Goal: Complete application form: Complete application form

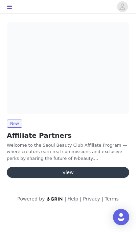
click at [83, 174] on button "View" at bounding box center [68, 172] width 122 height 11
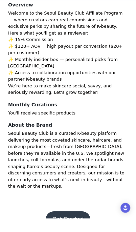
scroll to position [44, 0]
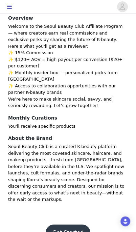
click at [71, 224] on button "Get Started" at bounding box center [68, 232] width 45 height 16
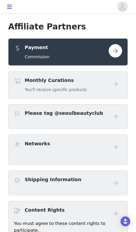
click at [114, 53] on button "button" at bounding box center [116, 51] width 14 height 14
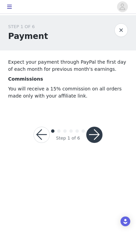
click at [98, 133] on button "button" at bounding box center [94, 135] width 16 height 16
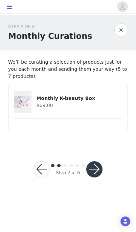
click at [97, 168] on button "button" at bounding box center [94, 169] width 16 height 16
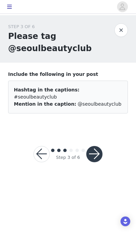
click at [102, 148] on button "button" at bounding box center [94, 154] width 16 height 16
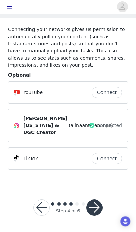
scroll to position [43, 0]
click at [113, 161] on button "Connect" at bounding box center [107, 158] width 30 height 11
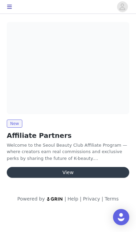
click at [97, 170] on button "View" at bounding box center [68, 172] width 122 height 11
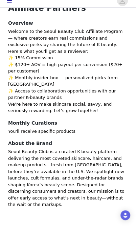
scroll to position [44, 0]
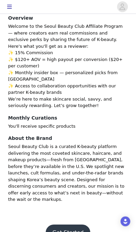
click at [72, 224] on button "Get Started" at bounding box center [68, 232] width 45 height 16
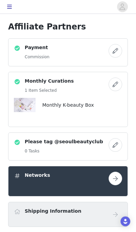
click at [117, 181] on button "button" at bounding box center [116, 178] width 14 height 14
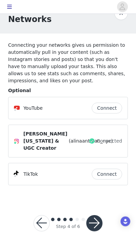
scroll to position [17, 0]
click at [101, 231] on button "button" at bounding box center [94, 223] width 16 height 16
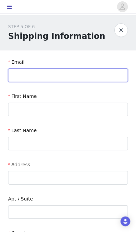
click at [60, 78] on input "text" at bounding box center [68, 75] width 120 height 14
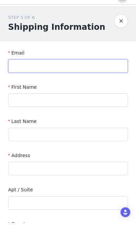
type input "c"
type input "[EMAIL_ADDRESS][DOMAIN_NAME]"
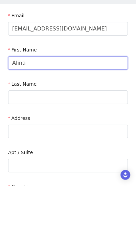
type input "Alina"
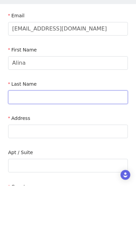
click at [70, 137] on input "text" at bounding box center [68, 144] width 120 height 14
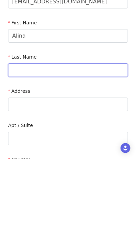
type input "Antman"
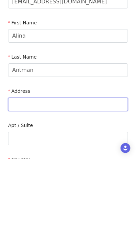
type input "[STREET_ADDRESS]"
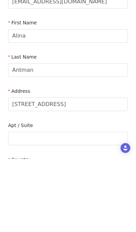
type input "[GEOGRAPHIC_DATA]"
type input "11204"
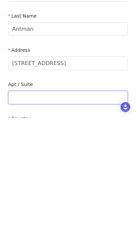
click at [39, 205] on input "text" at bounding box center [68, 212] width 120 height 14
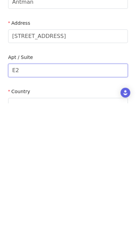
type input "E2"
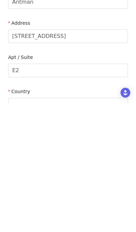
click at [66, 227] on div at bounding box center [65, 233] width 107 height 13
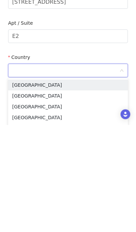
type input "[GEOGRAPHIC_DATA]"
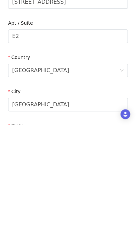
scroll to position [176, 0]
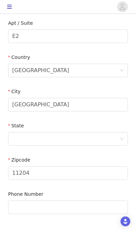
click at [63, 139] on div at bounding box center [65, 138] width 107 height 13
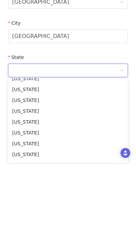
scroll to position [375, 0]
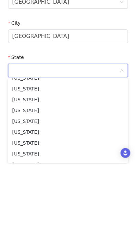
click at [51, 195] on li "[US_STATE]" at bounding box center [68, 200] width 120 height 11
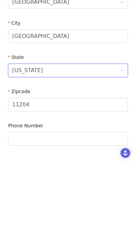
scroll to position [188, 0]
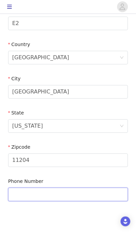
click at [57, 194] on input "text" at bounding box center [68, 194] width 120 height 14
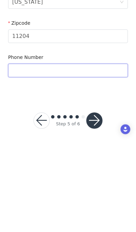
type input "6093756897"
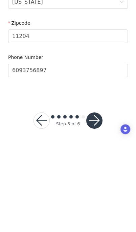
scroll to position [188, 0]
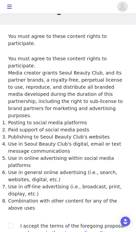
click at [13, 222] on label at bounding box center [10, 225] width 5 height 7
click at [13, 223] on input "checkbox" at bounding box center [10, 225] width 5 height 5
checkbox input "true"
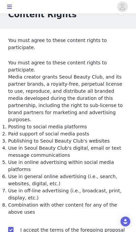
scroll to position [33, 0]
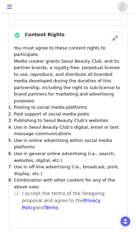
scroll to position [251, 0]
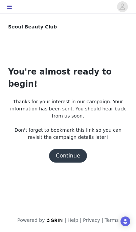
click at [72, 149] on button "Continue" at bounding box center [68, 156] width 38 height 14
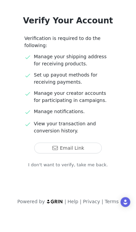
scroll to position [33, 0]
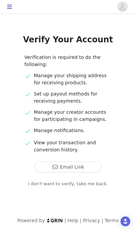
click at [12, 10] on button "button" at bounding box center [10, 6] width 14 height 11
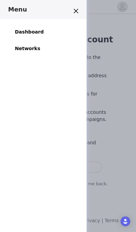
click at [32, 33] on link "Dashboard" at bounding box center [29, 31] width 37 height 15
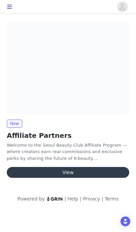
click at [123, 10] on icon "avatar" at bounding box center [123, 6] width 6 height 6
